Goal: Navigation & Orientation: Find specific page/section

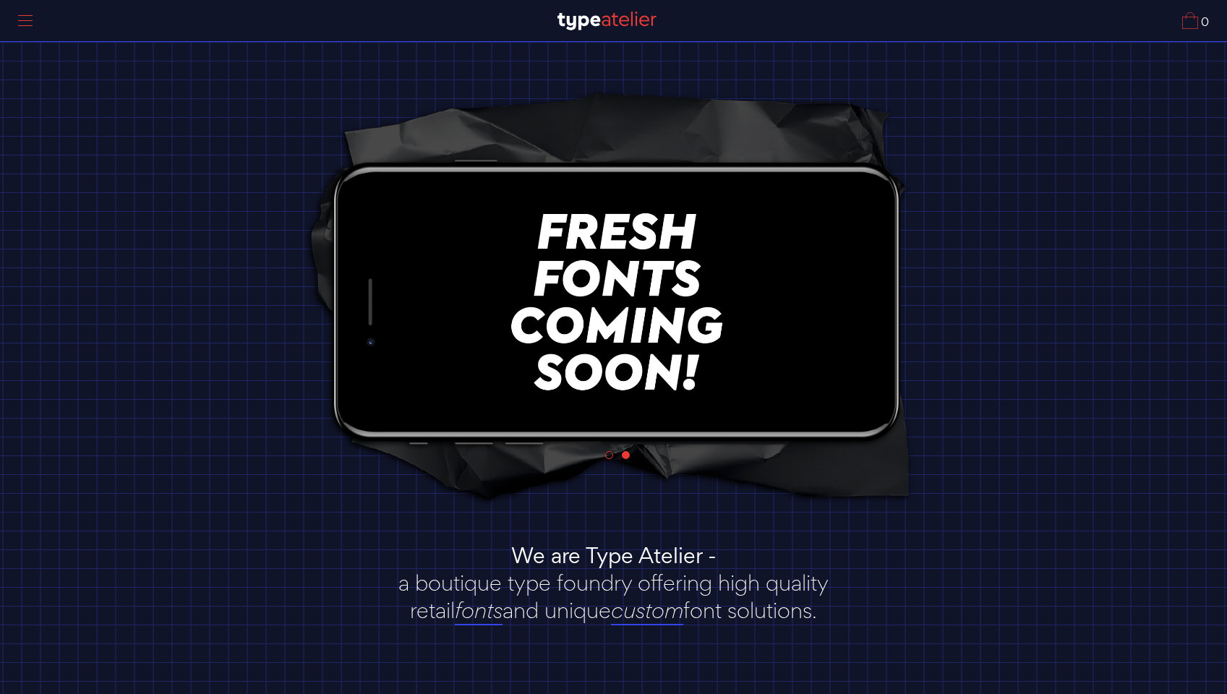
click at [26, 21] on div at bounding box center [25, 20] width 36 height 33
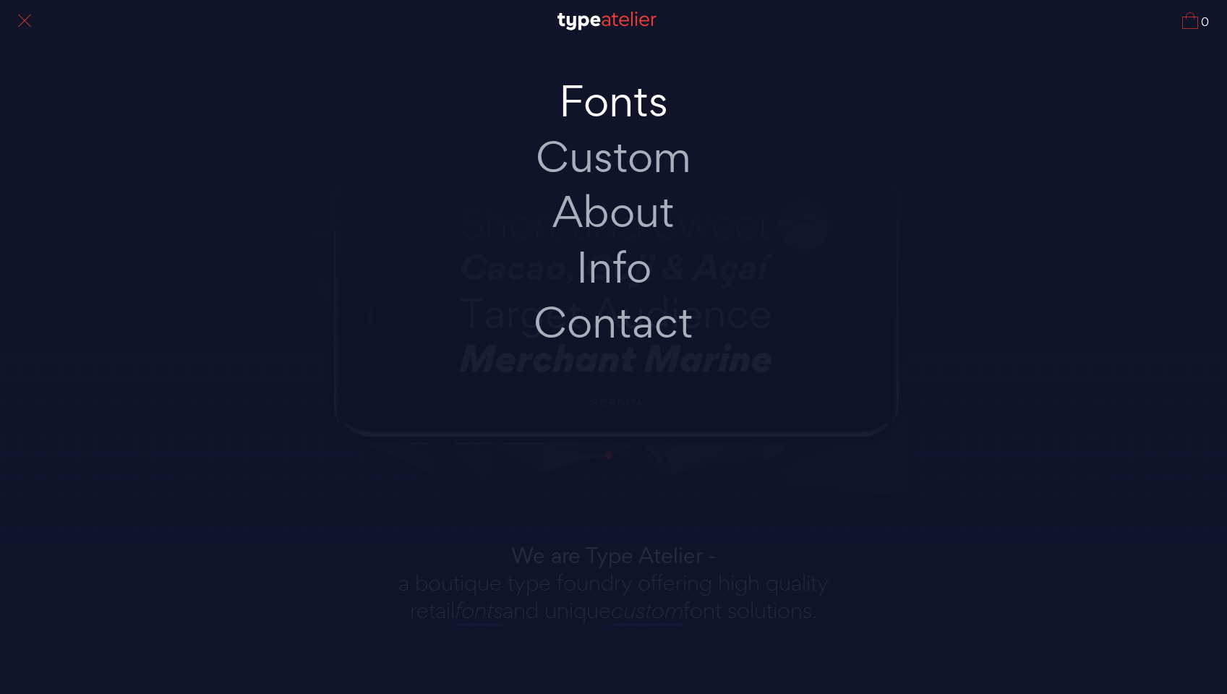
click at [606, 111] on link "Fonts" at bounding box center [614, 102] width 304 height 56
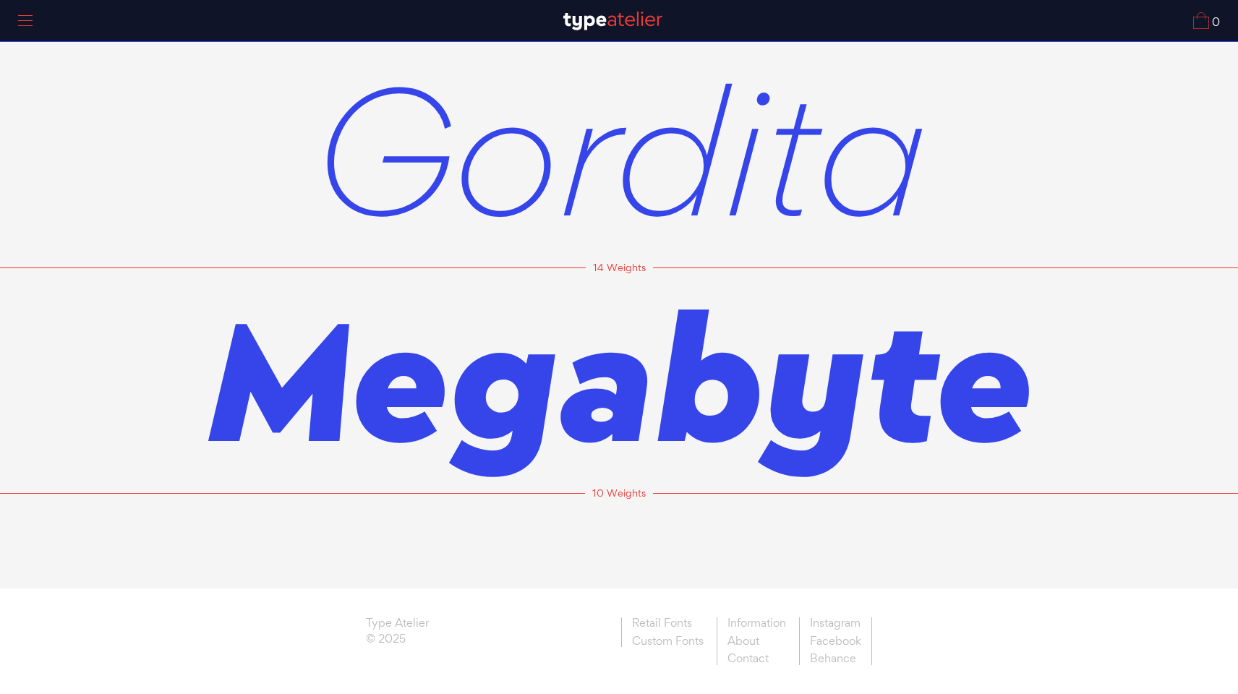
click at [622, 204] on span "Gordita" at bounding box center [619, 149] width 614 height 226
